Goal: Information Seeking & Learning: Compare options

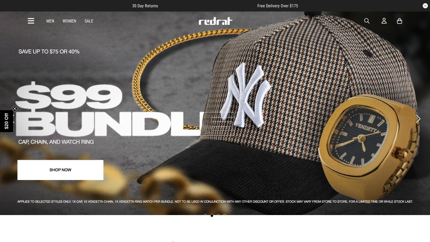
click at [186, 112] on link "2 / 4" at bounding box center [215, 113] width 430 height 204
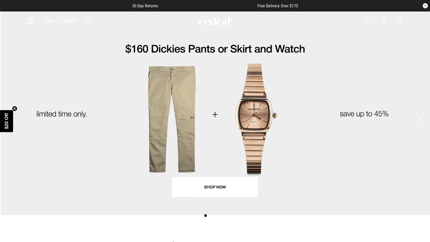
click at [203, 182] on link "1 / 4" at bounding box center [215, 113] width 430 height 204
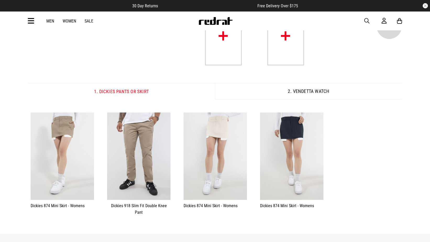
scroll to position [42, 0]
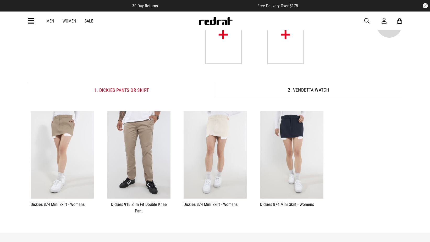
click at [300, 93] on button "2. Vendetta Watch" at bounding box center [308, 90] width 187 height 16
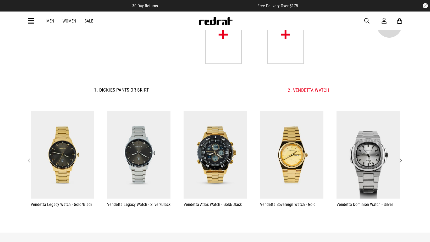
click at [402, 161] on span "Next" at bounding box center [400, 161] width 3 height 6
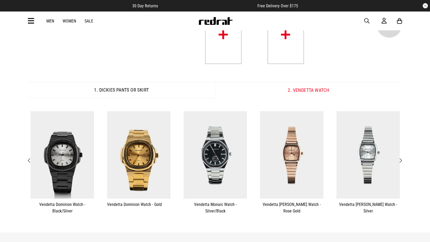
click at [402, 161] on span "Next" at bounding box center [400, 161] width 3 height 6
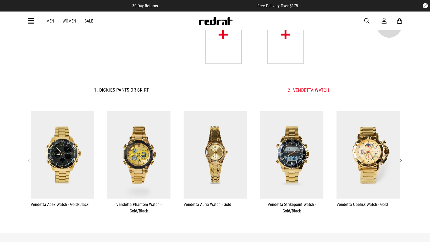
click at [405, 162] on button "**********" at bounding box center [368, 160] width 76 height 102
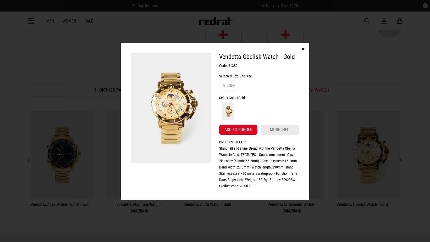
click at [306, 48] on button "button" at bounding box center [303, 49] width 13 height 13
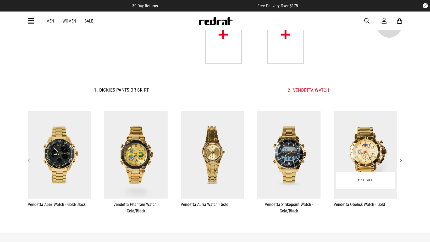
drag, startPoint x: 381, startPoint y: 180, endPoint x: 236, endPoint y: 175, distance: 145.4
click at [336, 175] on div "One Size" at bounding box center [365, 180] width 59 height 17
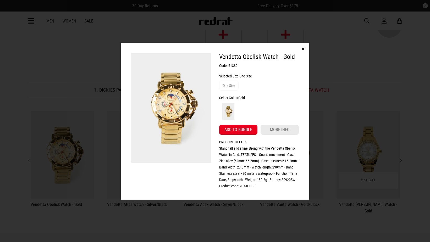
drag, startPoint x: 303, startPoint y: 46, endPoint x: 393, endPoint y: 198, distance: 176.2
click at [303, 46] on button "button" at bounding box center [303, 49] width 13 height 13
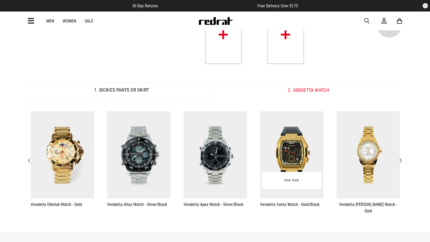
click at [336, 164] on img at bounding box center [367, 154] width 63 height 87
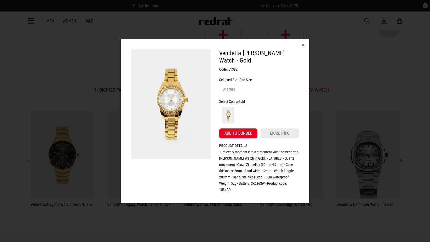
drag, startPoint x: 300, startPoint y: 52, endPoint x: 307, endPoint y: 60, distance: 11.2
click at [300, 52] on button "button" at bounding box center [303, 45] width 13 height 13
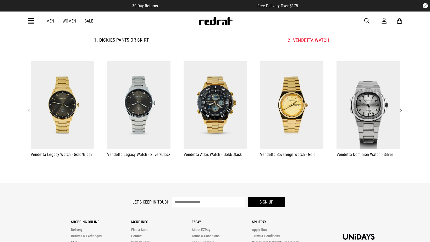
scroll to position [0, 0]
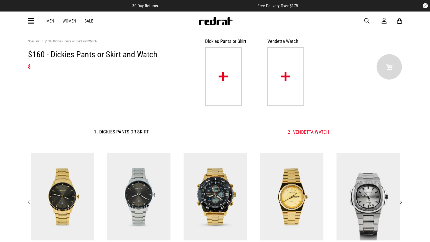
click at [367, 18] on div "Men Women Sale Sign in New Back Footwear Back Mens Back Womens Back Youth & Kid…" at bounding box center [215, 21] width 382 height 19
drag, startPoint x: 367, startPoint y: 21, endPoint x: 355, endPoint y: 22, distance: 12.6
click at [367, 21] on span "button" at bounding box center [366, 21] width 5 height 6
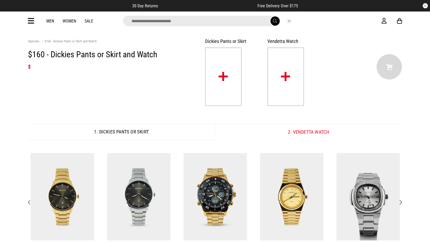
click at [165, 20] on input "search" at bounding box center [201, 21] width 157 height 10
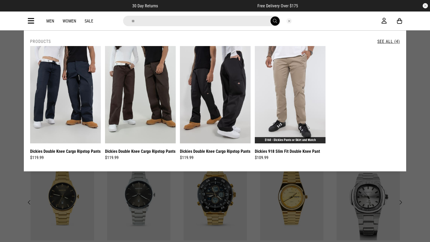
type input "*"
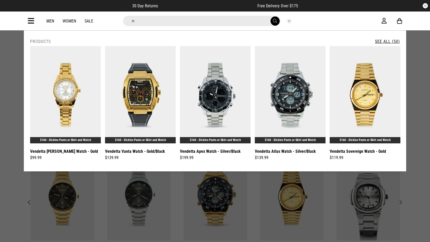
type input "*"
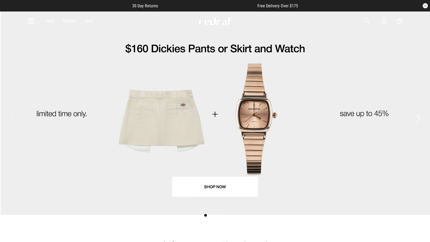
click at [221, 182] on link "1 / 4" at bounding box center [215, 113] width 430 height 204
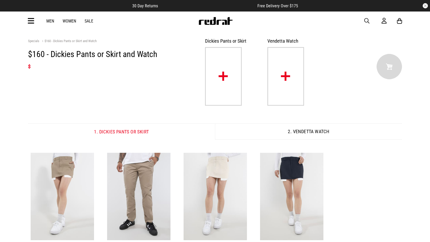
click at [32, 20] on icon at bounding box center [31, 21] width 7 height 9
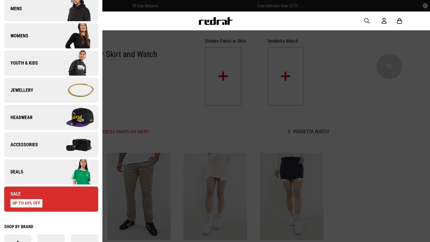
scroll to position [90, 0]
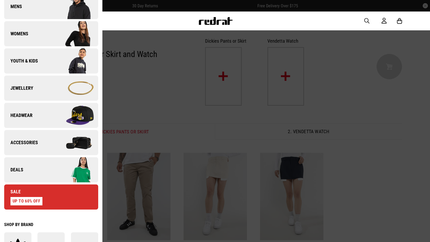
click at [34, 166] on link "Deals" at bounding box center [51, 169] width 94 height 25
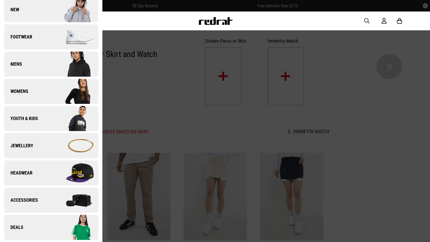
scroll to position [0, 0]
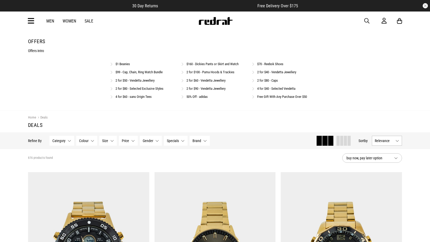
click at [212, 63] on link "$160 - Dickies Pants or Skirt and Watch" at bounding box center [212, 64] width 52 height 4
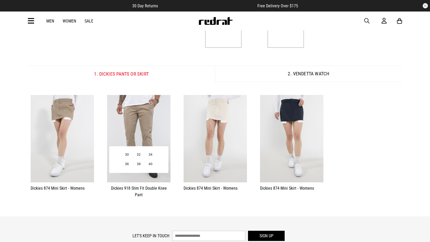
click at [139, 129] on img at bounding box center [138, 138] width 63 height 87
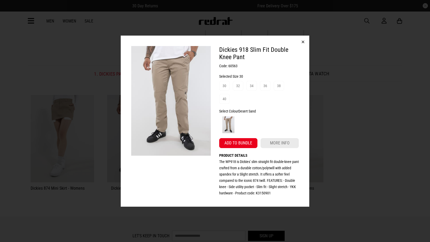
click at [176, 85] on img at bounding box center [171, 101] width 80 height 110
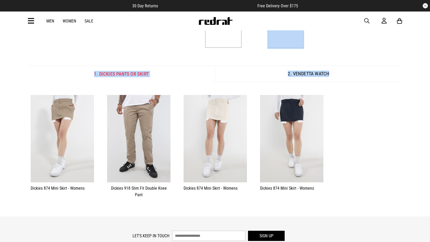
click at [367, 20] on span "button" at bounding box center [366, 21] width 5 height 6
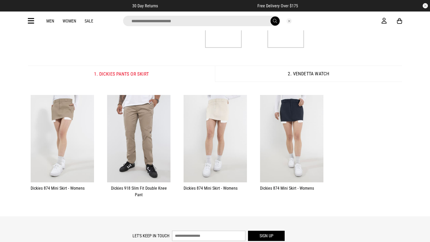
click at [216, 23] on input "search" at bounding box center [201, 21] width 157 height 10
type input "**********"
click at [271, 16] on button "submit" at bounding box center [275, 20] width 9 height 9
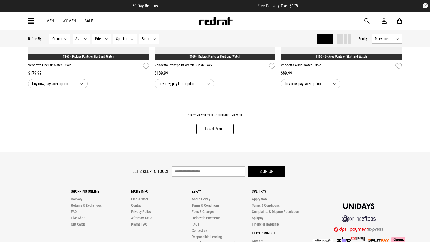
scroll to position [1711, 0]
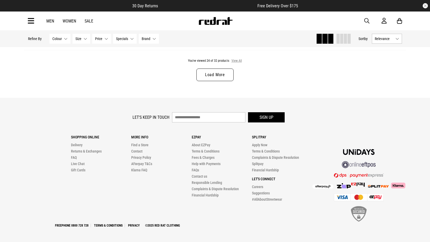
click at [238, 62] on button "View All" at bounding box center [236, 61] width 11 height 5
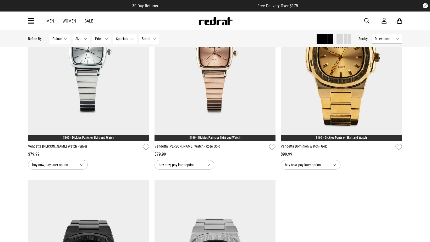
scroll to position [1987, 0]
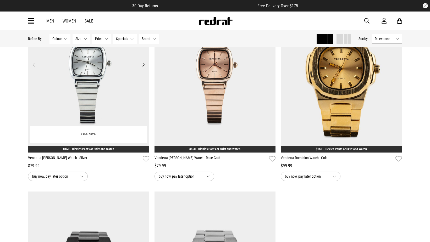
click at [124, 71] on img at bounding box center [88, 68] width 121 height 170
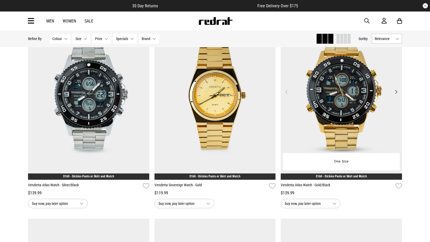
scroll to position [289, 0]
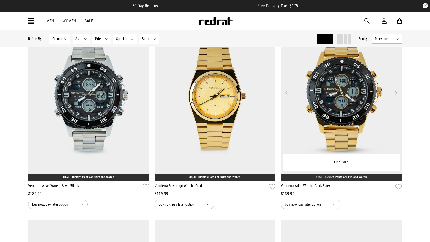
click at [350, 93] on img at bounding box center [341, 96] width 121 height 170
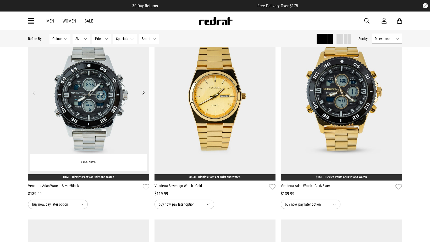
click at [90, 110] on img at bounding box center [88, 96] width 121 height 170
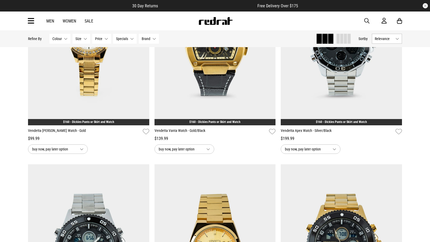
scroll to position [129, 0]
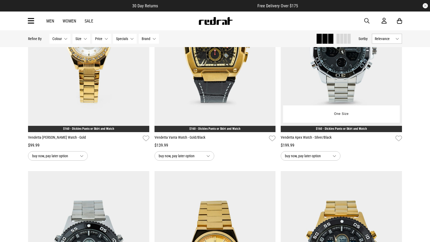
click at [354, 69] on img at bounding box center [341, 48] width 121 height 170
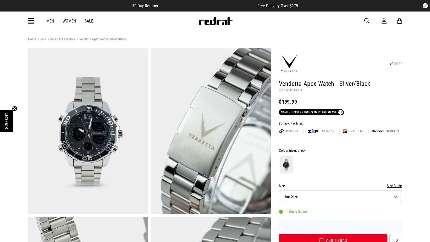
drag, startPoint x: 365, startPoint y: 19, endPoint x: 355, endPoint y: 20, distance: 10.0
click at [365, 19] on span "button" at bounding box center [366, 21] width 5 height 6
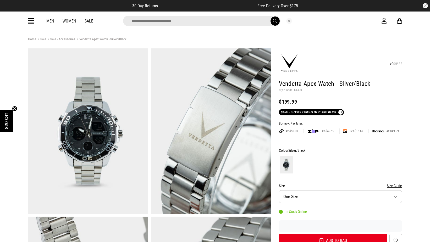
click at [231, 21] on input "search" at bounding box center [201, 21] width 157 height 10
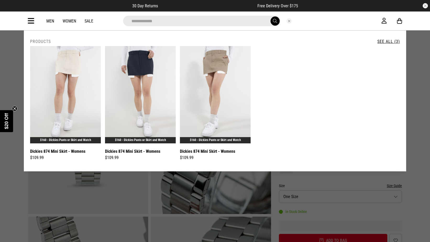
type input "**********"
drag, startPoint x: 418, startPoint y: 190, endPoint x: 402, endPoint y: 167, distance: 28.0
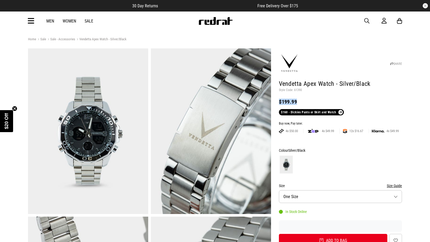
drag, startPoint x: 285, startPoint y: 102, endPoint x: 278, endPoint y: 103, distance: 7.4
copy div "$199.99"
